Goal: Task Accomplishment & Management: Use online tool/utility

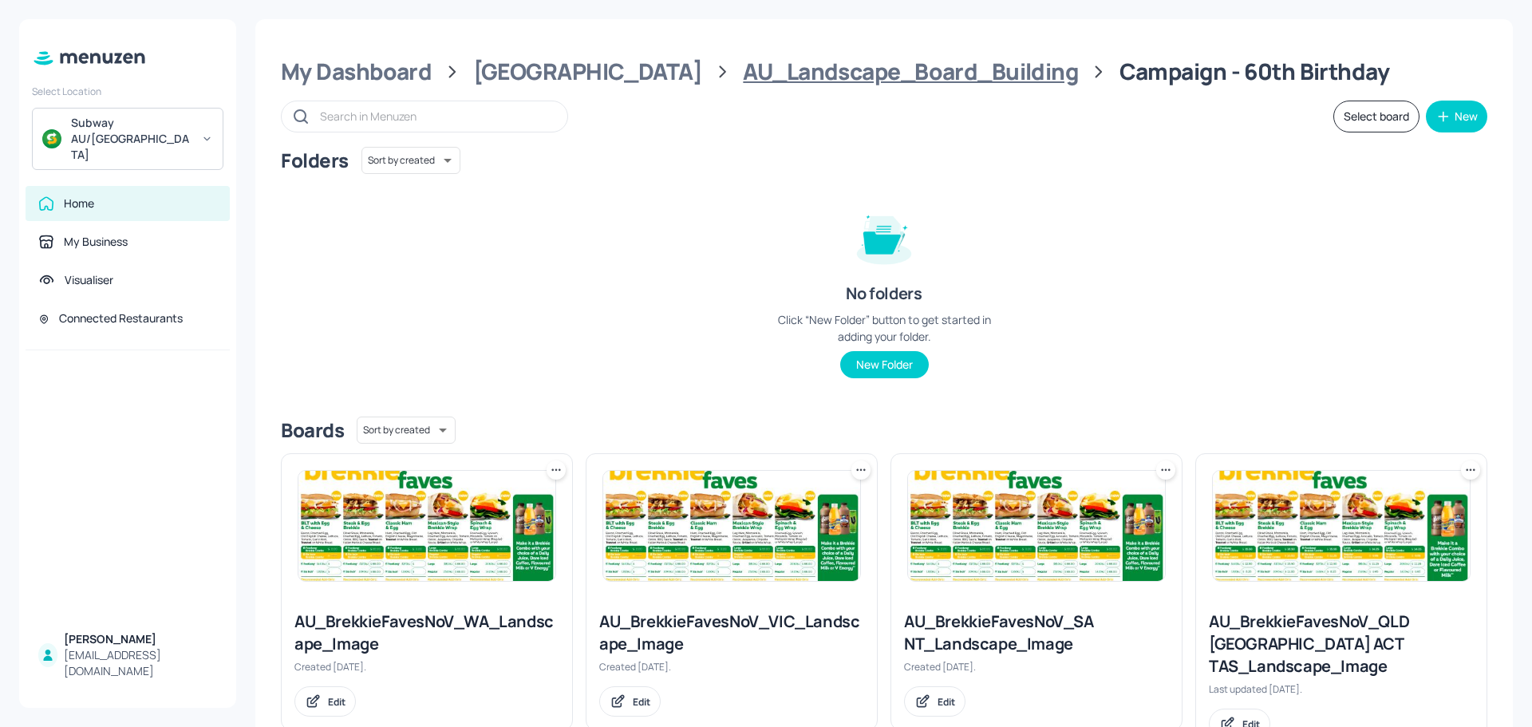
click at [743, 78] on div "AU_Landscape_Board_Building" at bounding box center [910, 71] width 335 height 29
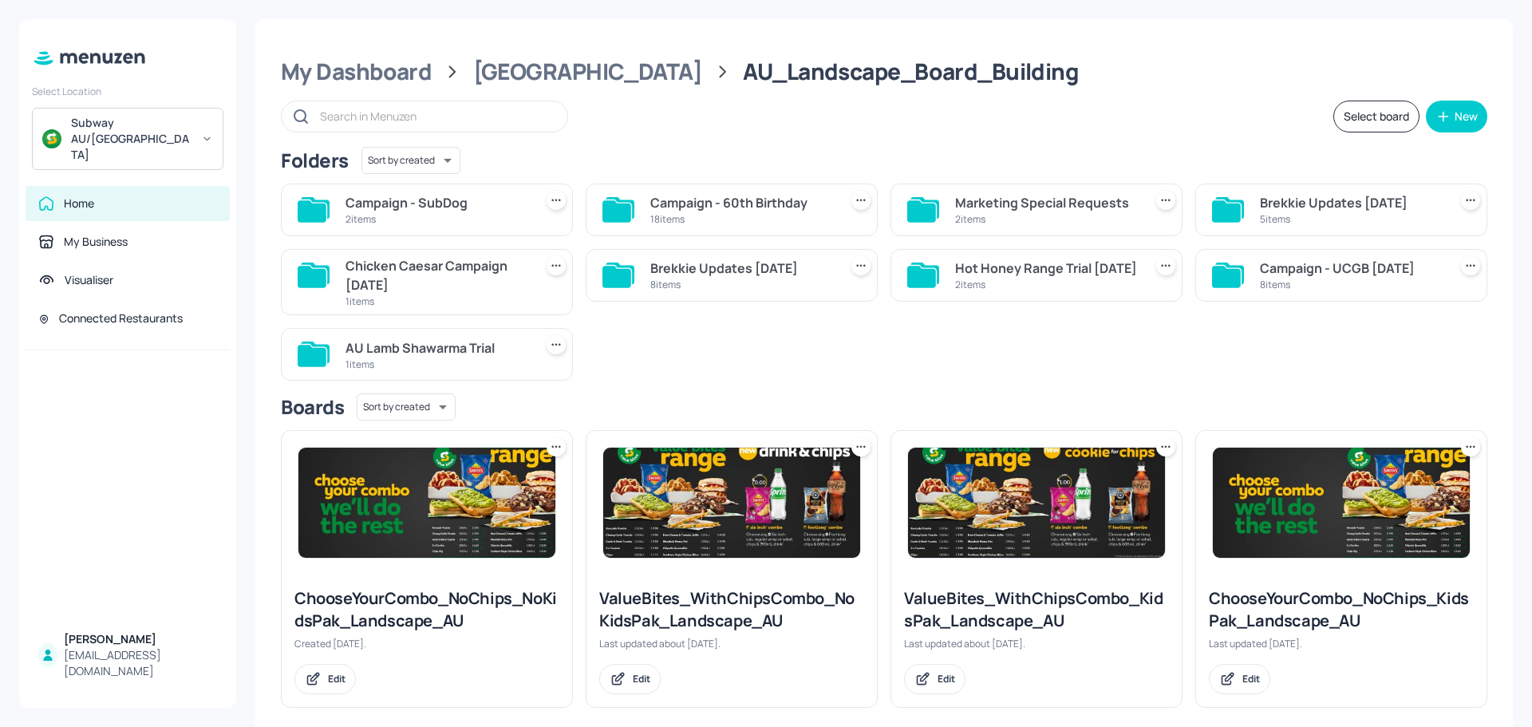
click at [431, 213] on div "2 items" at bounding box center [437, 219] width 182 height 14
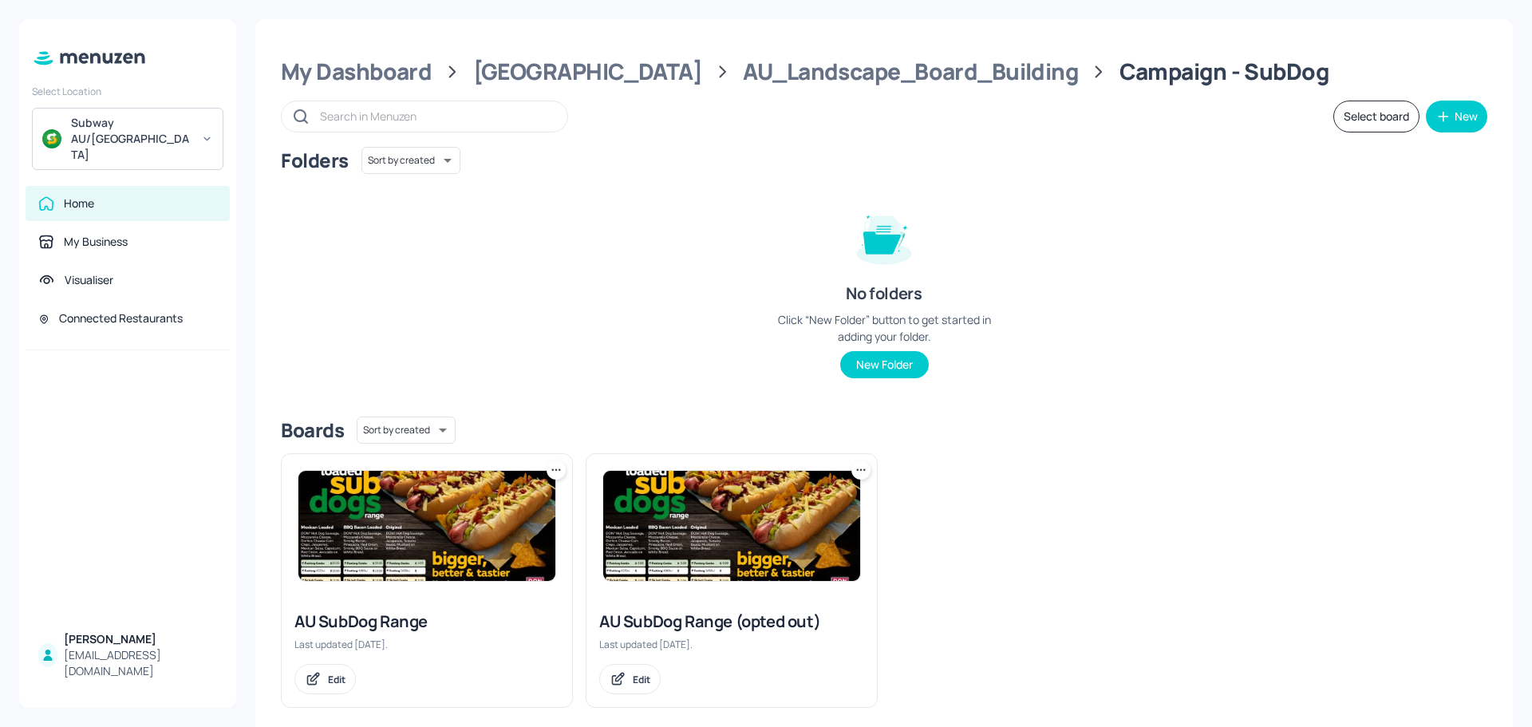
scroll to position [19, 0]
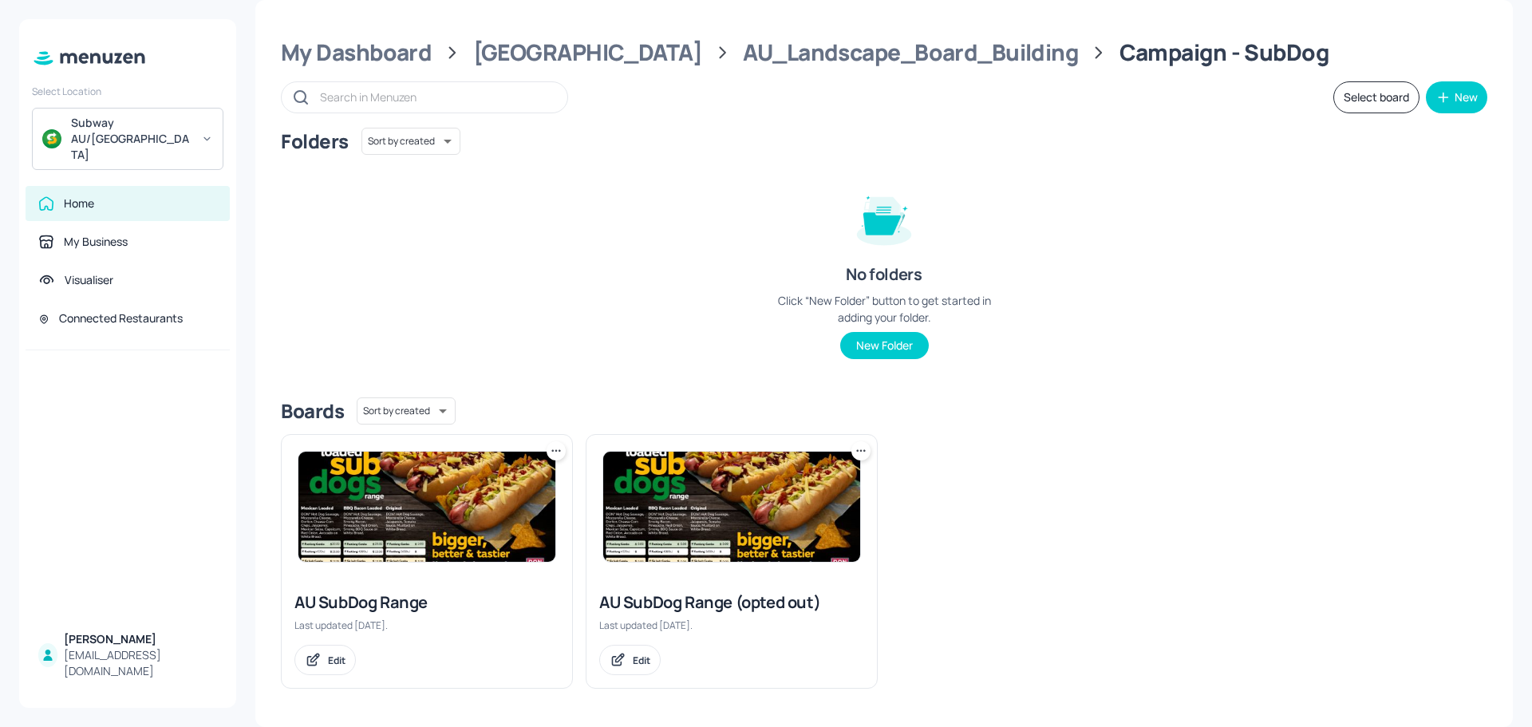
click at [470, 505] on img at bounding box center [426, 507] width 257 height 110
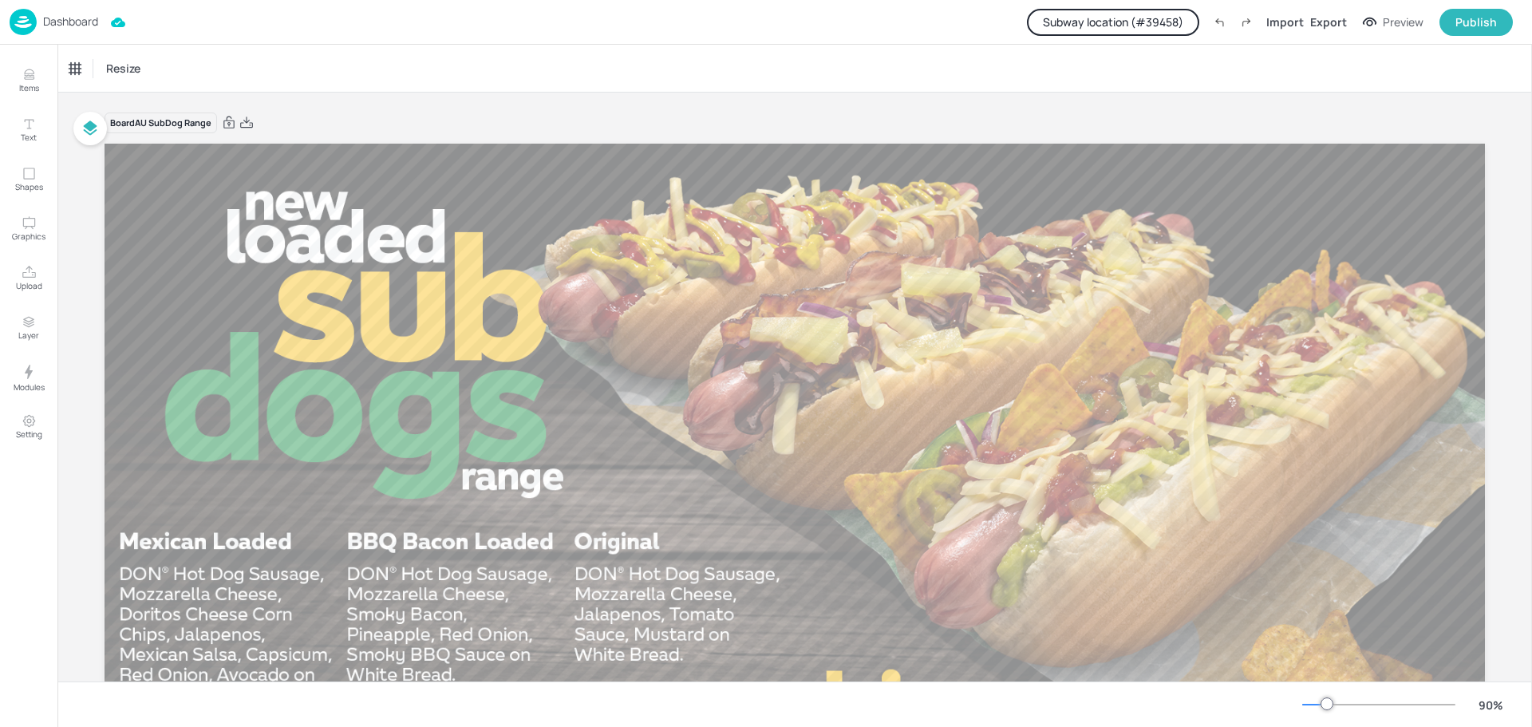
click at [1119, 24] on button "Subway location (# 39458 )" at bounding box center [1113, 22] width 172 height 27
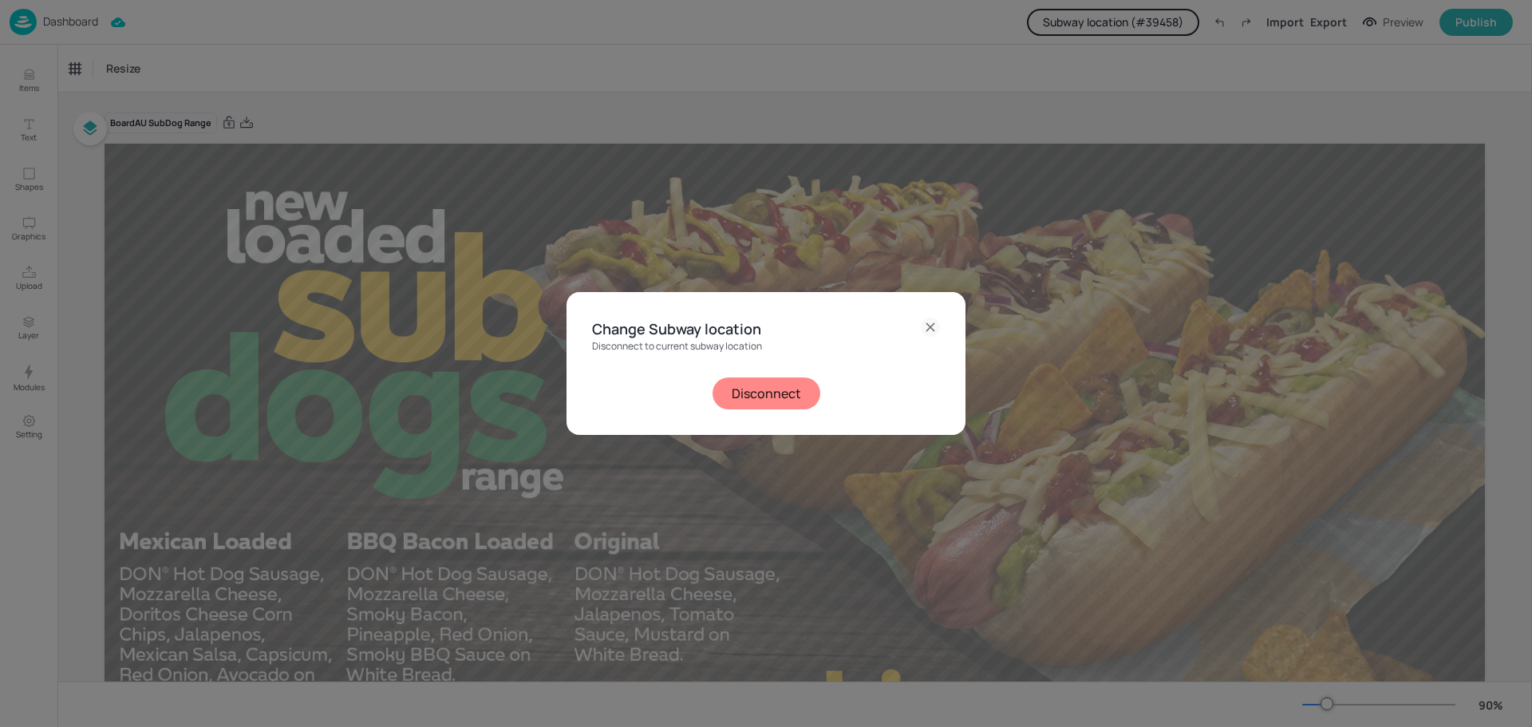
click at [781, 391] on button "Disconnect" at bounding box center [767, 393] width 108 height 32
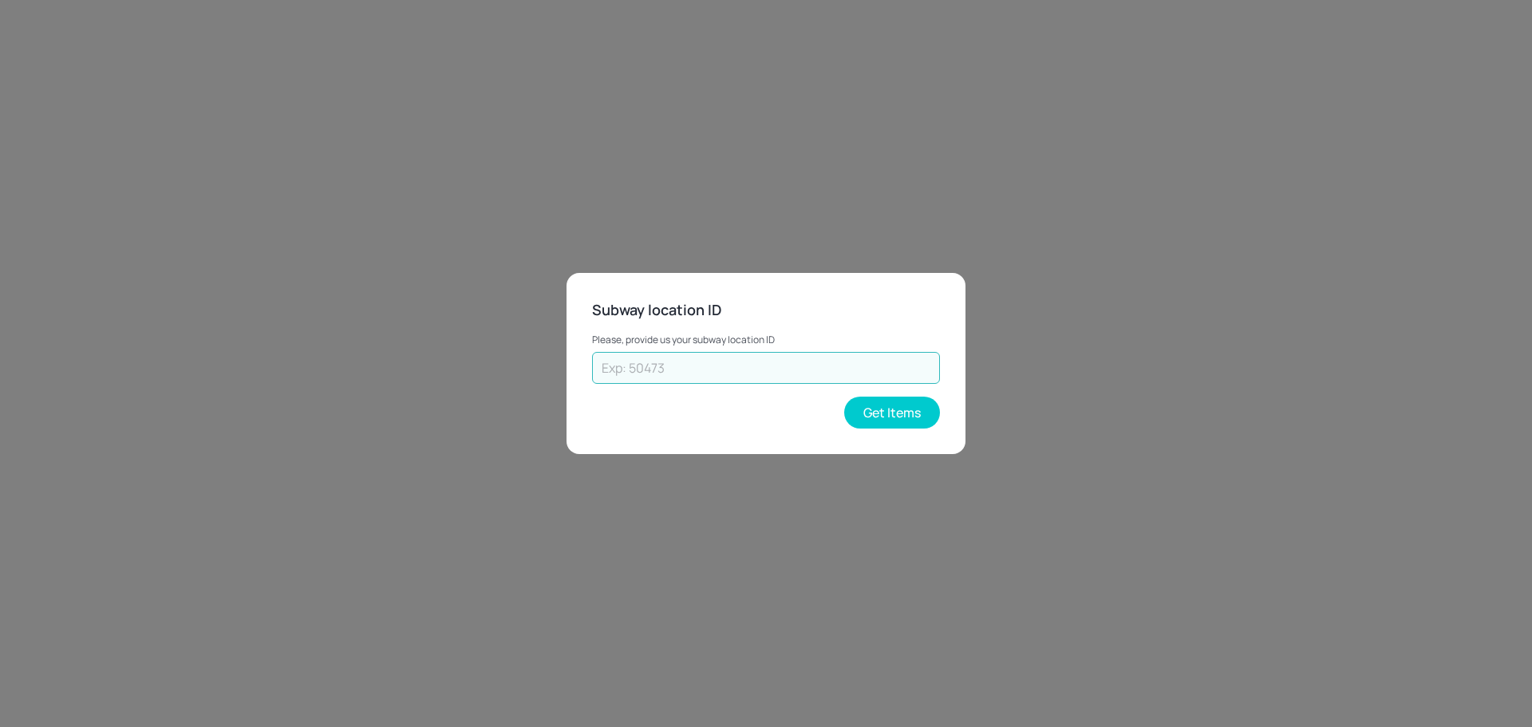
click at [775, 362] on input "text" at bounding box center [766, 368] width 348 height 32
type input "25102"
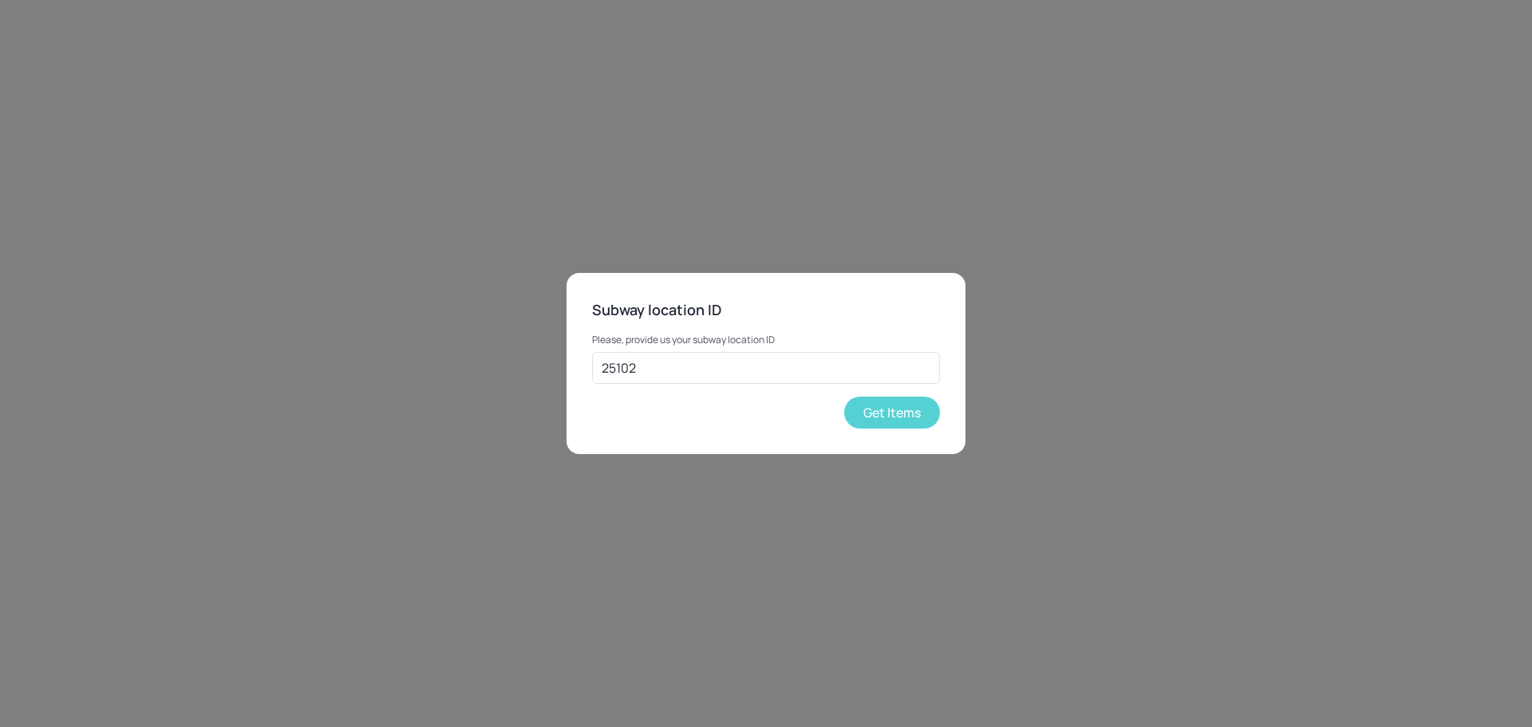
click at [888, 410] on button "Get Items" at bounding box center [892, 413] width 96 height 32
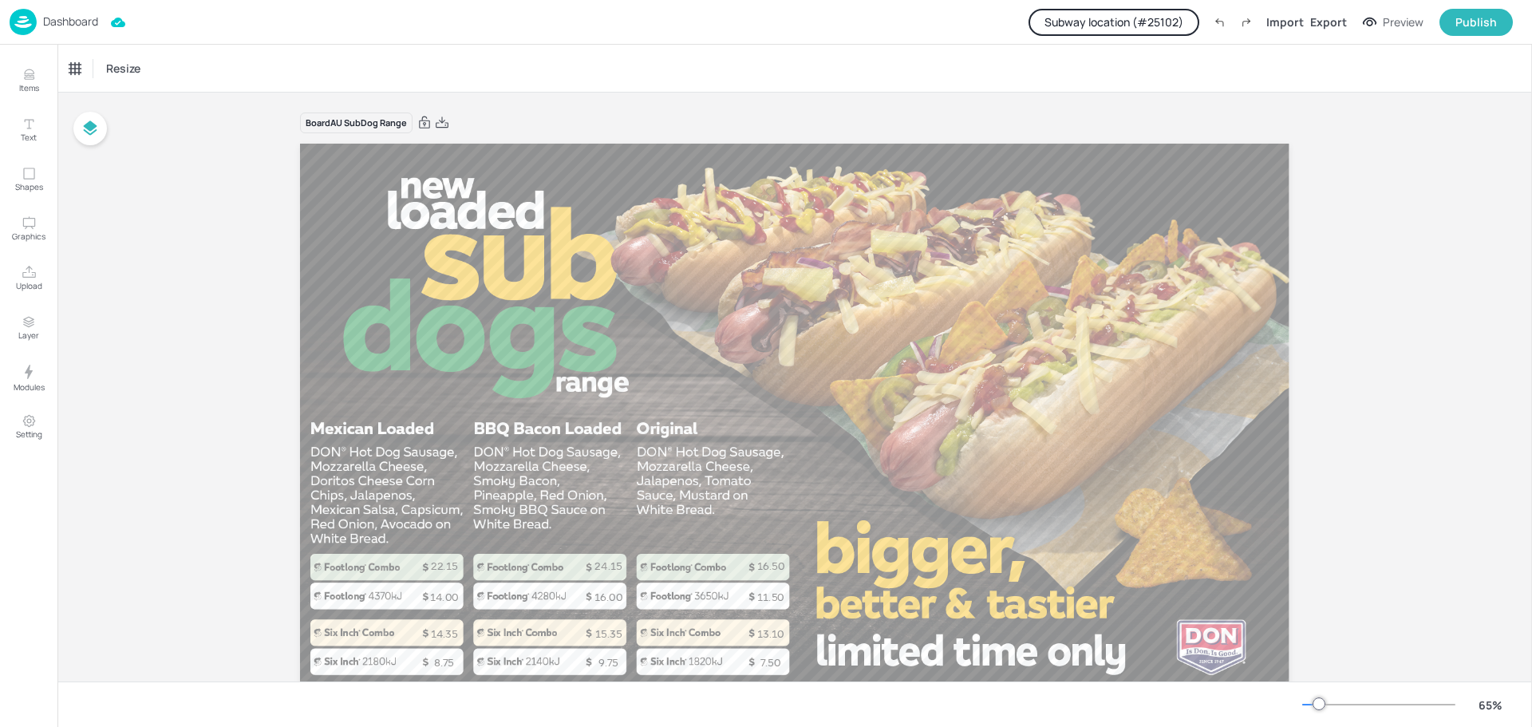
drag, startPoint x: 306, startPoint y: 122, endPoint x: 364, endPoint y: 122, distance: 58.3
click at [364, 122] on div "Board AU SubDog Range" at bounding box center [356, 124] width 113 height 22
